Goal: Transaction & Acquisition: Purchase product/service

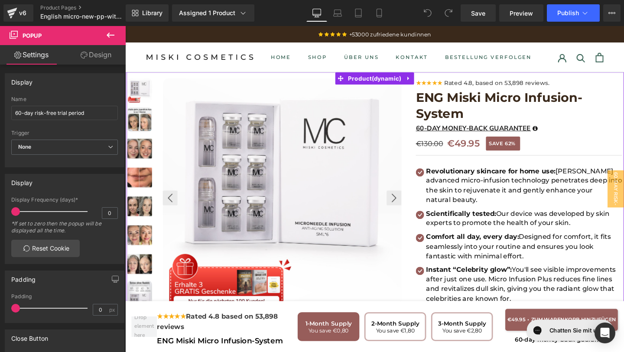
click at [144, 122] on img at bounding box center [140, 124] width 26 height 26
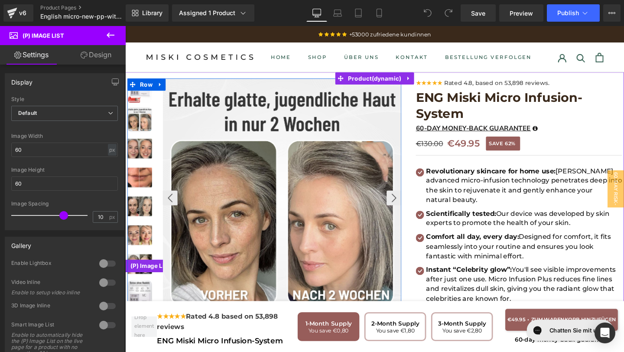
click at [143, 101] on img at bounding box center [140, 94] width 26 height 26
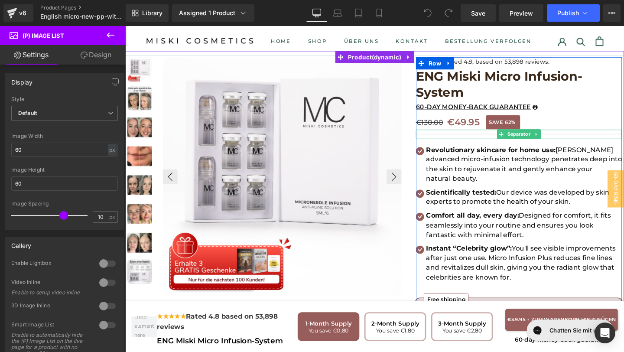
scroll to position [33, 0]
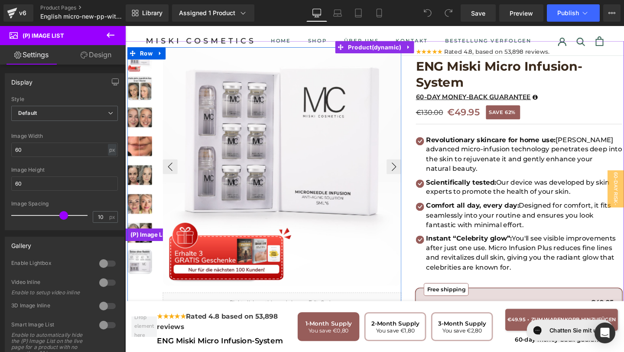
click at [138, 97] on img at bounding box center [140, 91] width 26 height 26
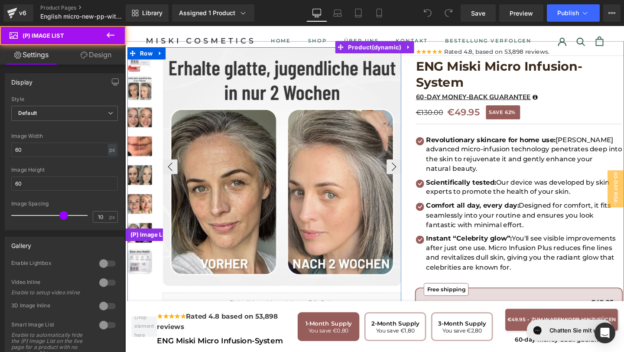
click at [141, 124] on img at bounding box center [140, 122] width 26 height 26
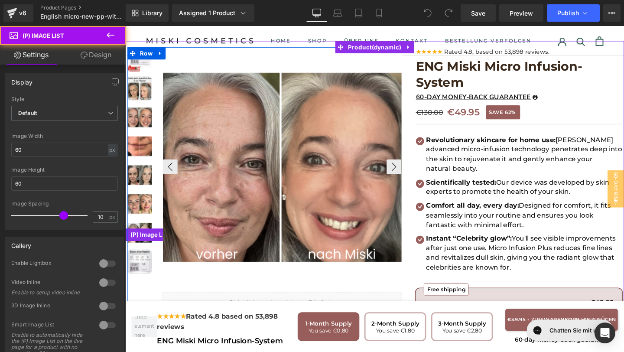
click at [142, 148] on img at bounding box center [140, 152] width 26 height 26
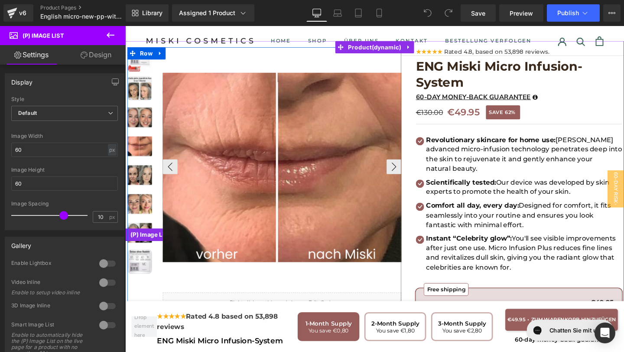
click at [141, 181] on img at bounding box center [140, 182] width 26 height 26
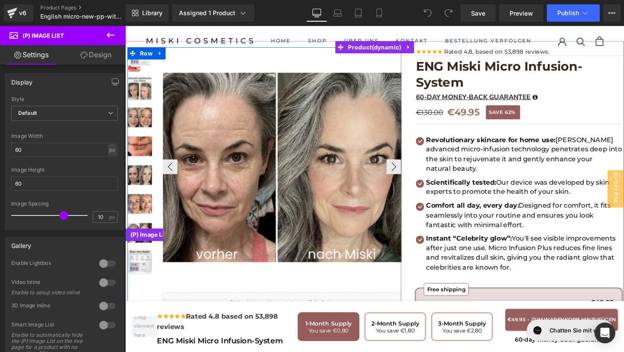
click at [145, 215] on img at bounding box center [140, 213] width 26 height 26
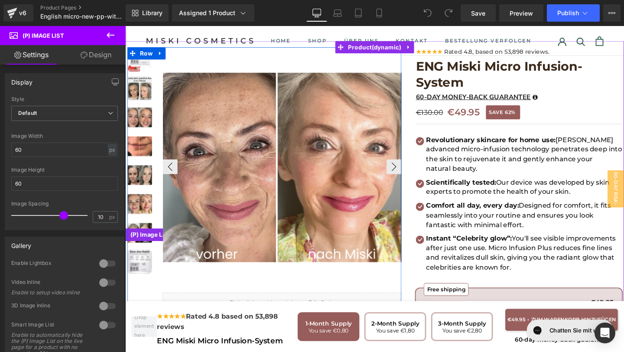
click at [146, 232] on img at bounding box center [140, 243] width 26 height 26
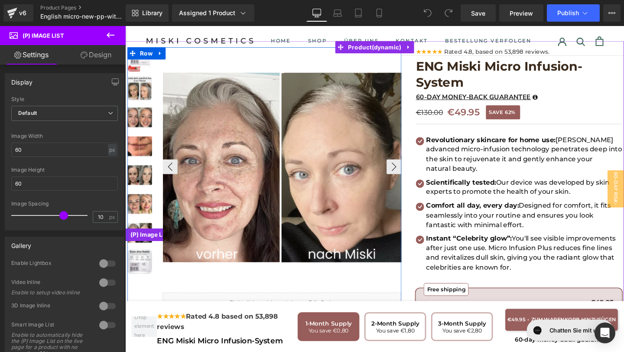
click at [143, 270] on img at bounding box center [140, 273] width 26 height 26
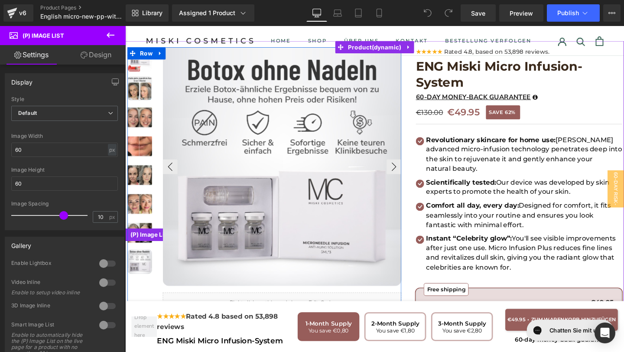
click at [139, 130] on img at bounding box center [140, 122] width 26 height 26
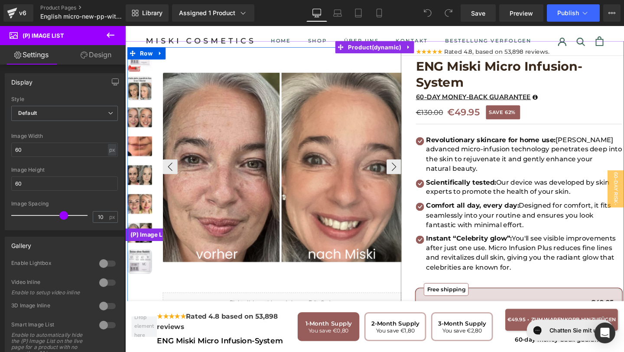
click at [138, 98] on img at bounding box center [140, 91] width 26 height 26
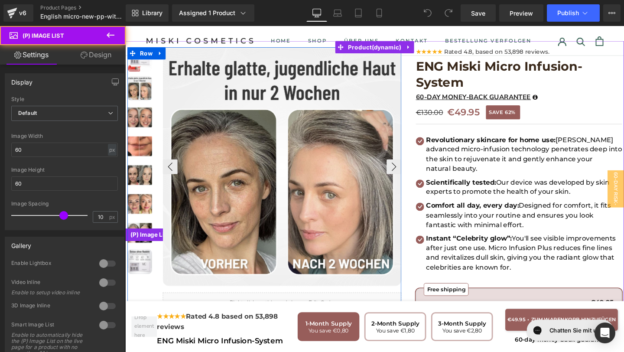
click at [138, 125] on img at bounding box center [140, 122] width 26 height 26
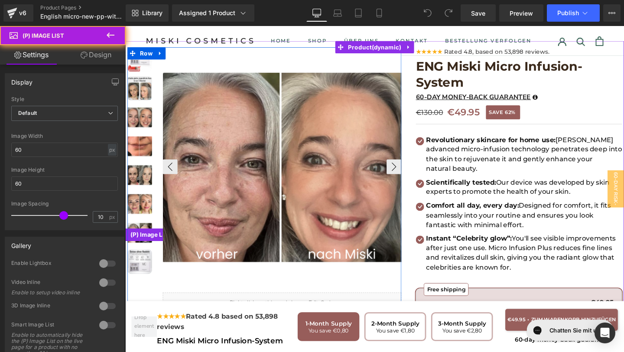
click at [139, 151] on img at bounding box center [140, 152] width 26 height 26
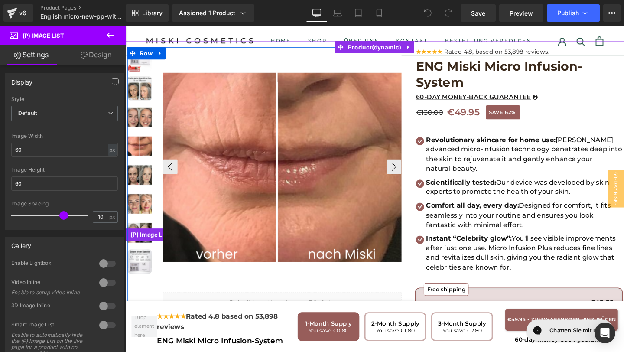
click at [140, 182] on img at bounding box center [140, 182] width 26 height 26
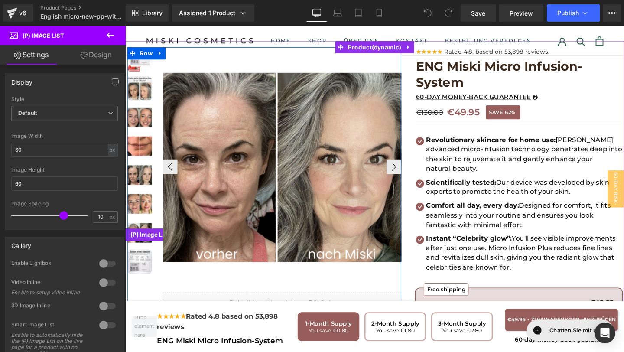
click at [142, 213] on img at bounding box center [140, 213] width 26 height 26
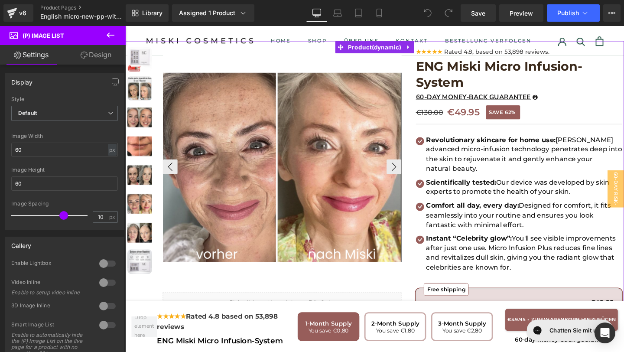
click at [142, 273] on img at bounding box center [140, 273] width 26 height 26
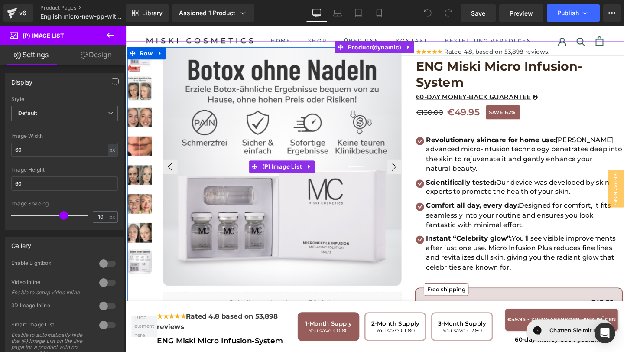
click at [205, 150] on img at bounding box center [290, 173] width 251 height 251
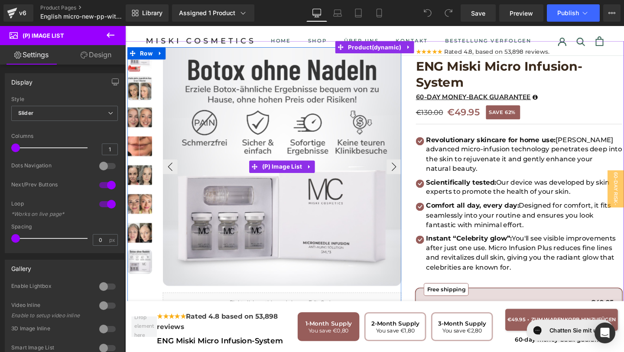
click at [372, 155] on img at bounding box center [290, 173] width 251 height 251
